Goal: Task Accomplishment & Management: Use online tool/utility

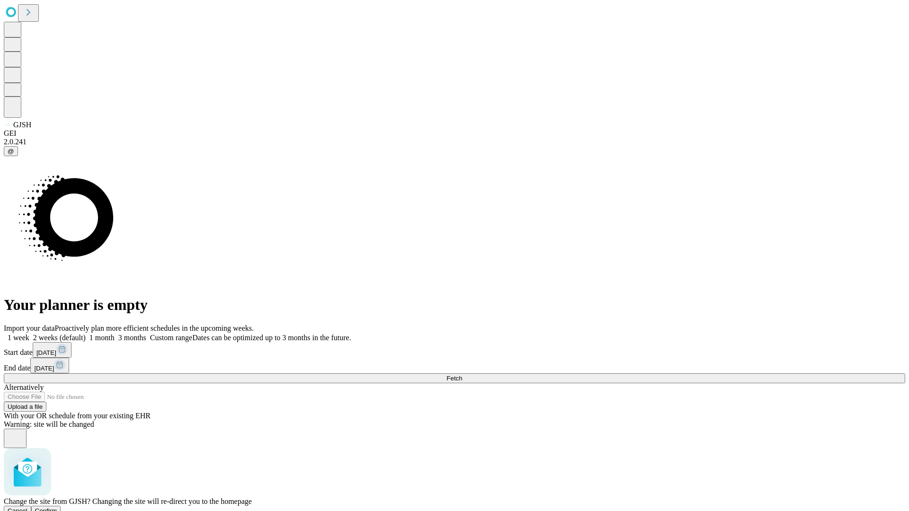
click at [57, 508] on span "Confirm" at bounding box center [46, 511] width 22 height 7
click at [115, 334] on label "1 month" at bounding box center [100, 338] width 29 height 8
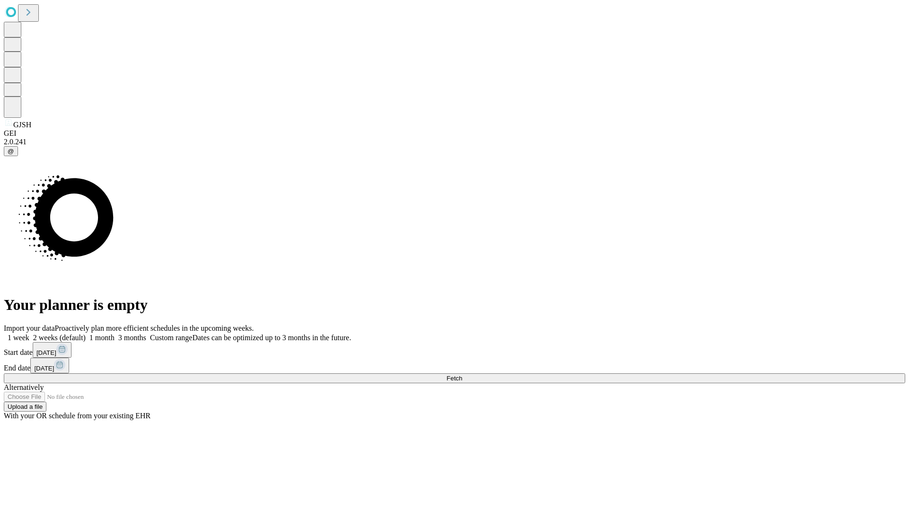
click at [462, 375] on span "Fetch" at bounding box center [455, 378] width 16 height 7
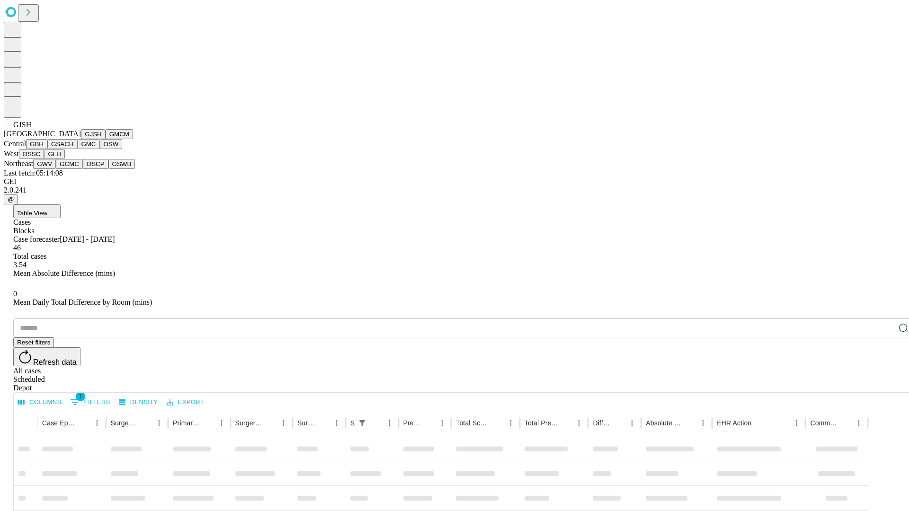
click at [106, 139] on button "GMCM" at bounding box center [119, 134] width 27 height 10
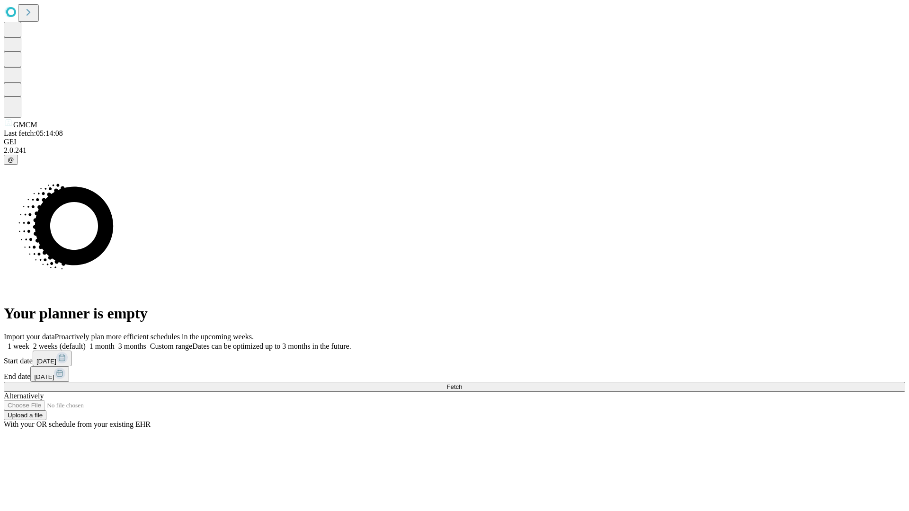
click at [115, 342] on label "1 month" at bounding box center [100, 346] width 29 height 8
click at [462, 384] on span "Fetch" at bounding box center [455, 387] width 16 height 7
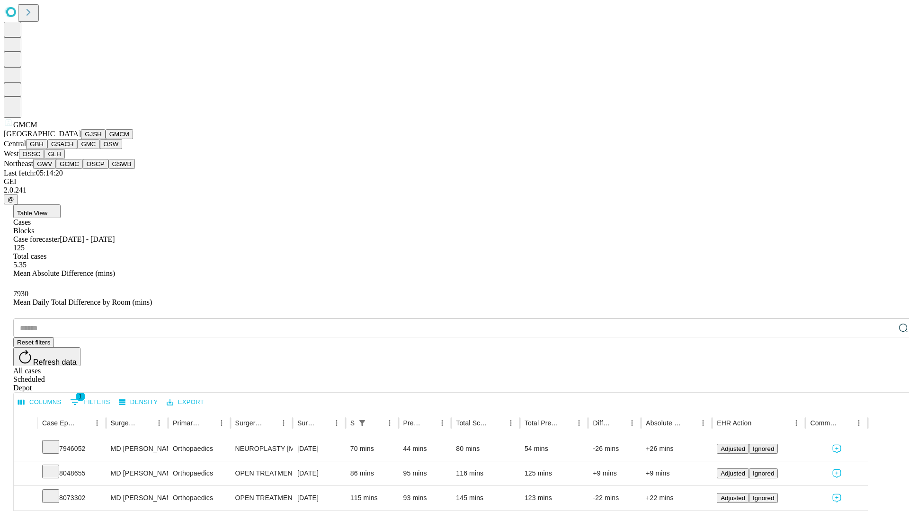
click at [47, 149] on button "GBH" at bounding box center [36, 144] width 21 height 10
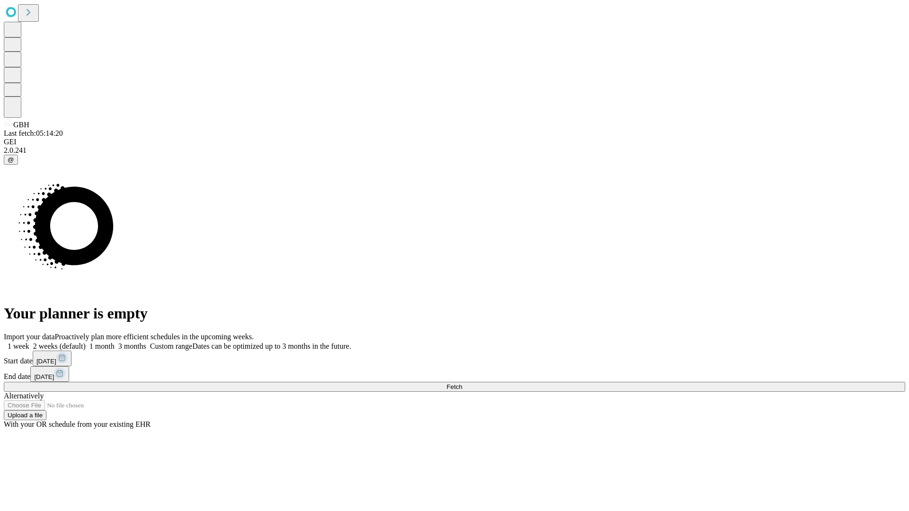
click at [115, 342] on label "1 month" at bounding box center [100, 346] width 29 height 8
click at [462, 384] on span "Fetch" at bounding box center [455, 387] width 16 height 7
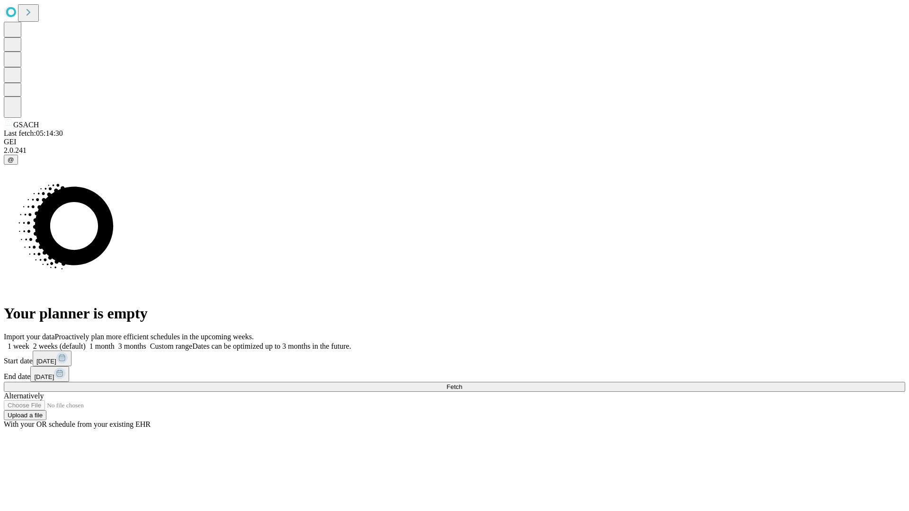
click at [115, 342] on label "1 month" at bounding box center [100, 346] width 29 height 8
click at [462, 384] on span "Fetch" at bounding box center [455, 387] width 16 height 7
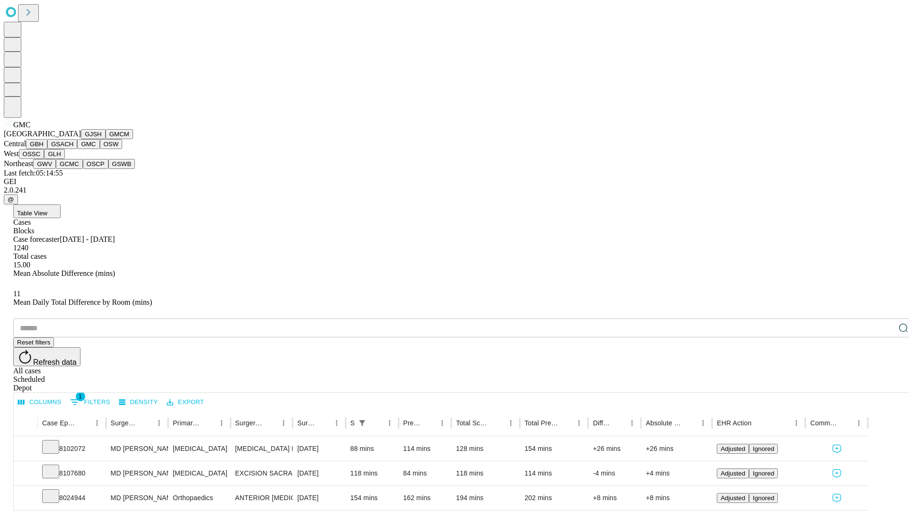
click at [100, 149] on button "OSW" at bounding box center [111, 144] width 23 height 10
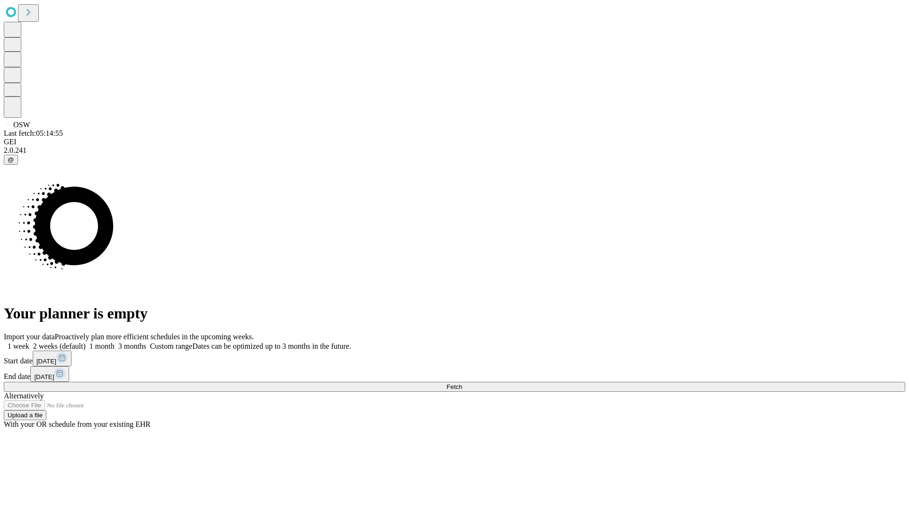
click at [115, 342] on label "1 month" at bounding box center [100, 346] width 29 height 8
click at [462, 384] on span "Fetch" at bounding box center [455, 387] width 16 height 7
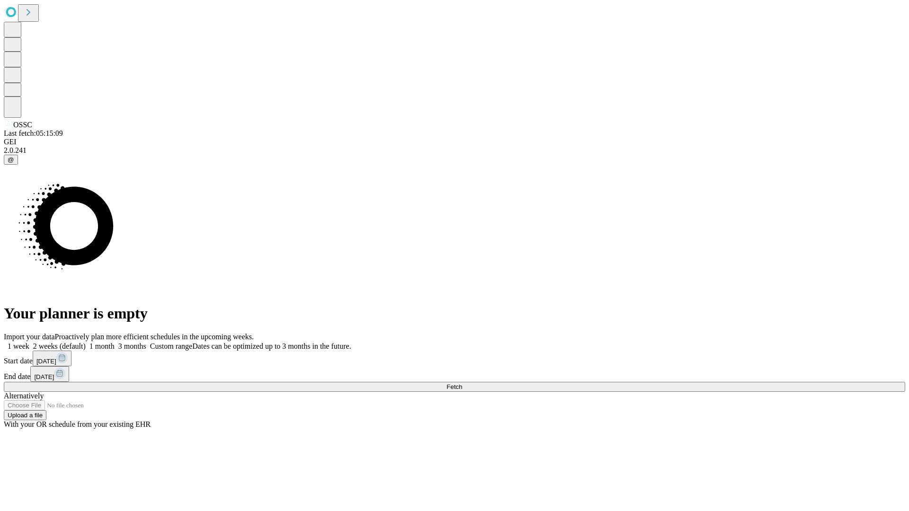
click at [115, 342] on label "1 month" at bounding box center [100, 346] width 29 height 8
click at [462, 384] on span "Fetch" at bounding box center [455, 387] width 16 height 7
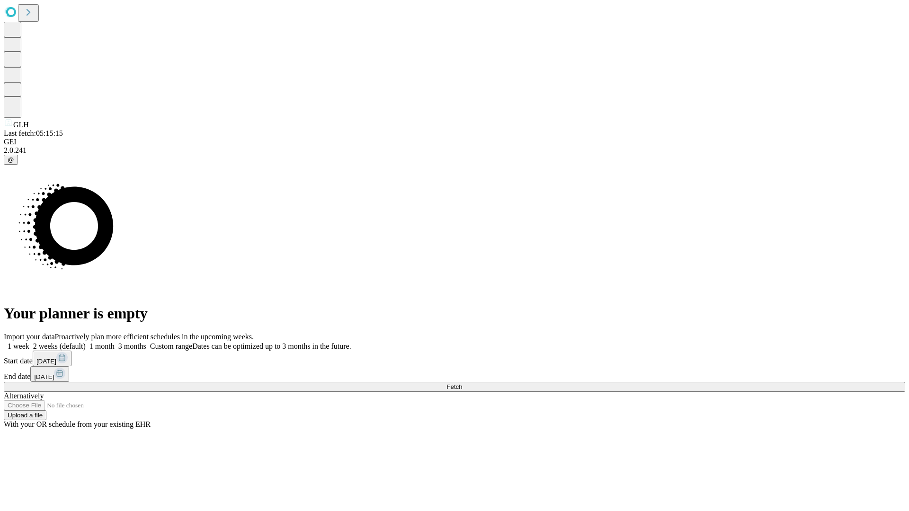
click at [115, 342] on label "1 month" at bounding box center [100, 346] width 29 height 8
click at [462, 384] on span "Fetch" at bounding box center [455, 387] width 16 height 7
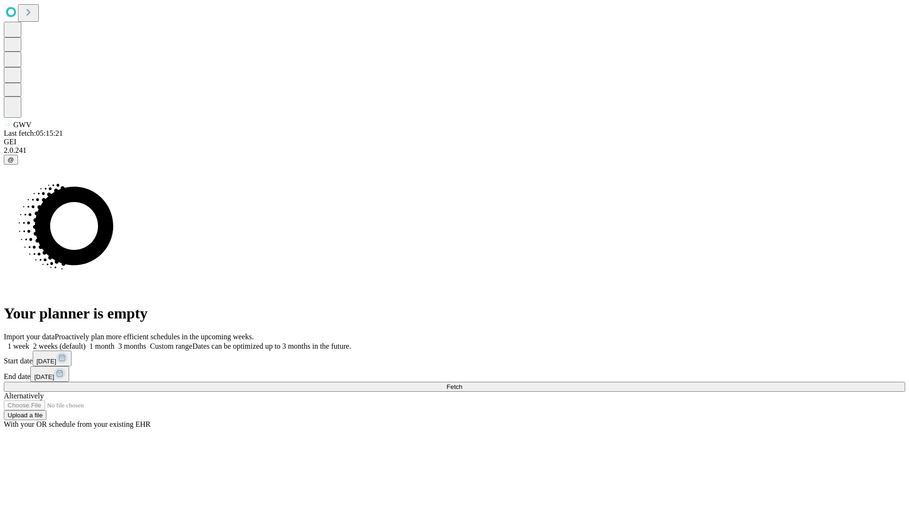
click at [115, 342] on label "1 month" at bounding box center [100, 346] width 29 height 8
click at [462, 384] on span "Fetch" at bounding box center [455, 387] width 16 height 7
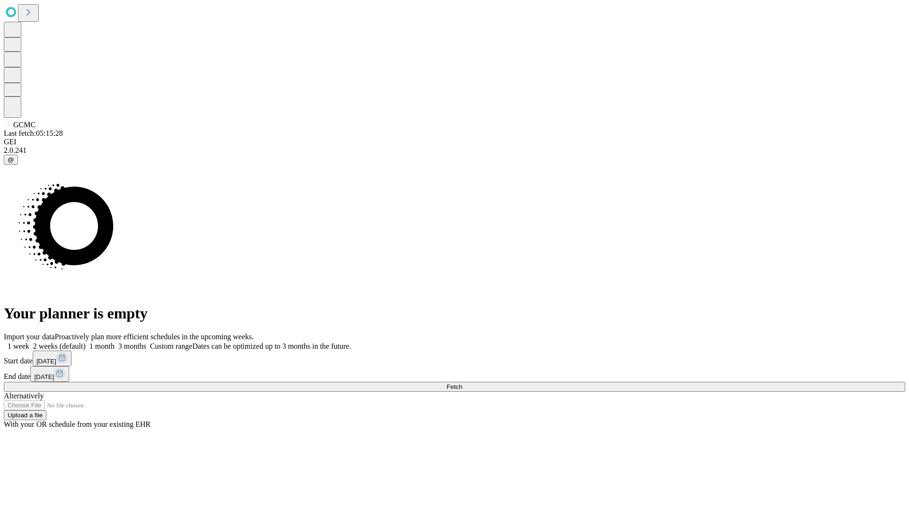
click at [115, 342] on label "1 month" at bounding box center [100, 346] width 29 height 8
click at [462, 384] on span "Fetch" at bounding box center [455, 387] width 16 height 7
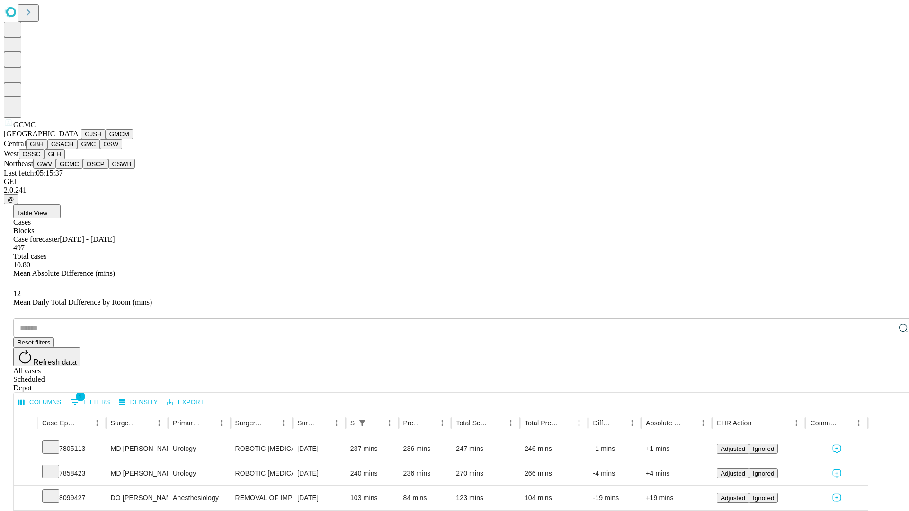
click at [83, 169] on button "OSCP" at bounding box center [96, 164] width 26 height 10
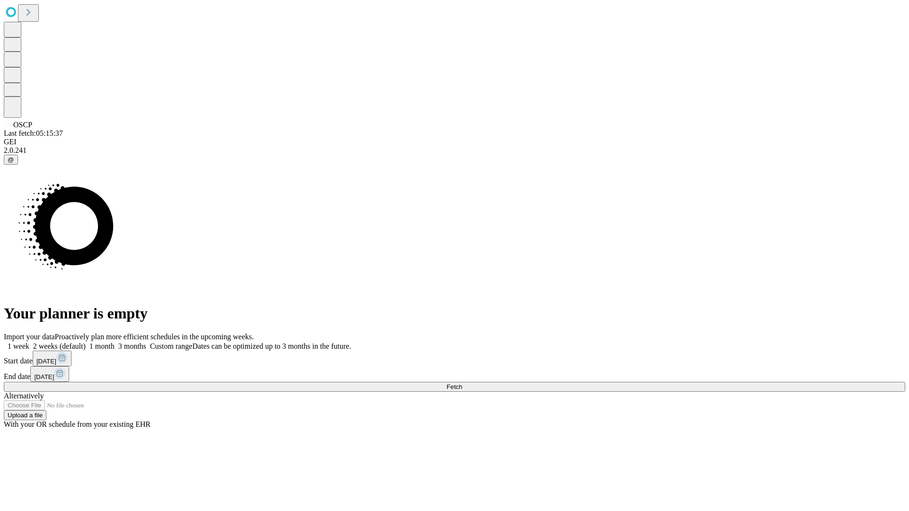
click at [115, 342] on label "1 month" at bounding box center [100, 346] width 29 height 8
click at [462, 384] on span "Fetch" at bounding box center [455, 387] width 16 height 7
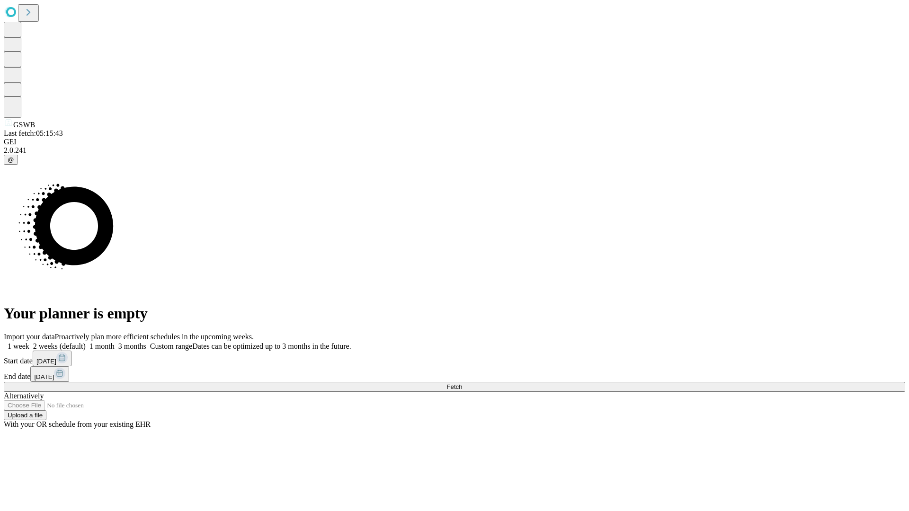
click at [115, 342] on label "1 month" at bounding box center [100, 346] width 29 height 8
click at [462, 384] on span "Fetch" at bounding box center [455, 387] width 16 height 7
